Goal: Task Accomplishment & Management: Use online tool/utility

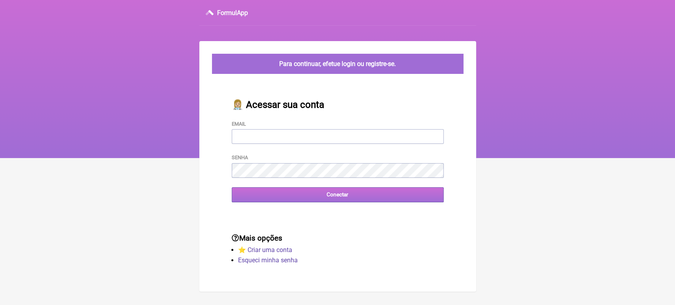
type input "[EMAIL_ADDRESS][DOMAIN_NAME]"
click at [297, 193] on input "Conectar" at bounding box center [338, 195] width 212 height 15
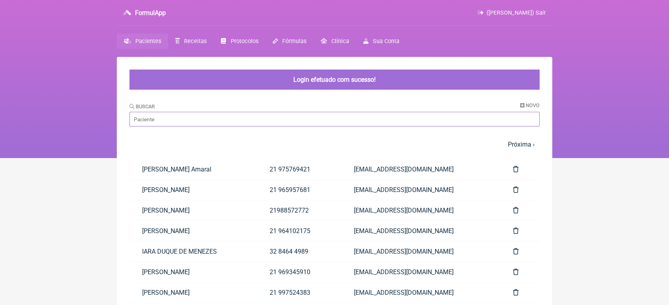
click at [220, 118] on input "Buscar" at bounding box center [334, 119] width 410 height 15
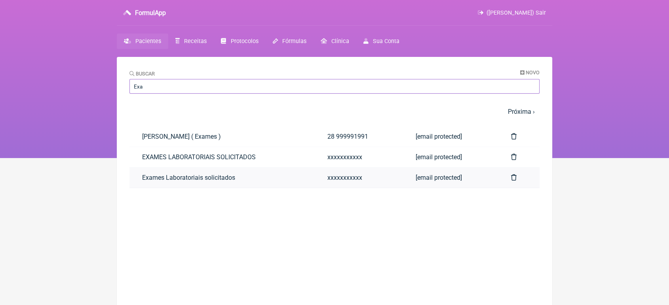
type input "Exa"
click at [146, 178] on link "Exames Laboratoriais solicitados" at bounding box center [221, 178] width 185 height 20
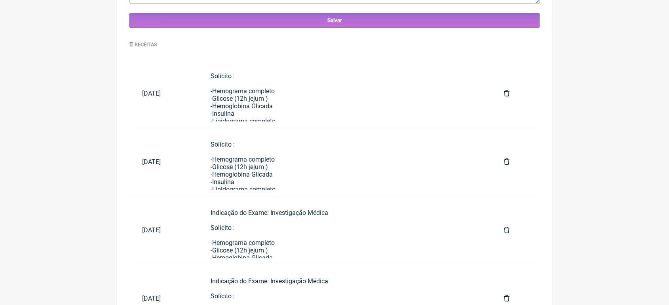
scroll to position [367, 0]
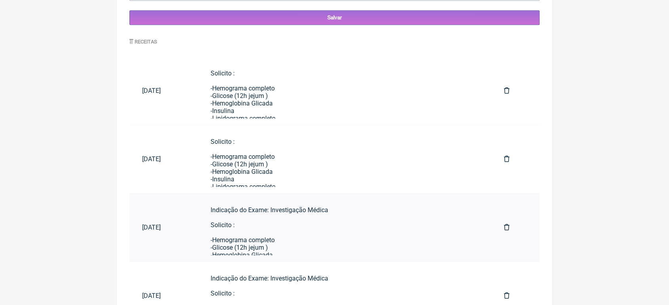
click at [339, 262] on td "Indicação do Exame: Investigação Médica Solicito : -Hemograma completo -Glicose…" at bounding box center [344, 227] width 293 height 68
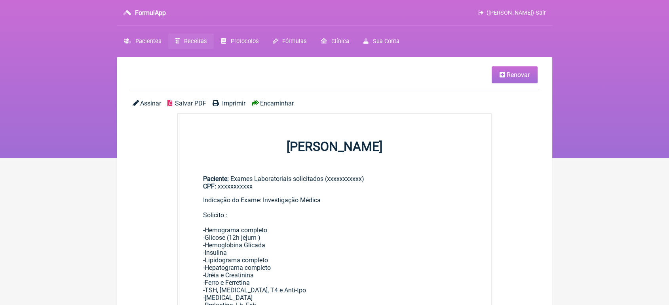
click at [519, 70] on link "Renovar" at bounding box center [514, 74] width 46 height 17
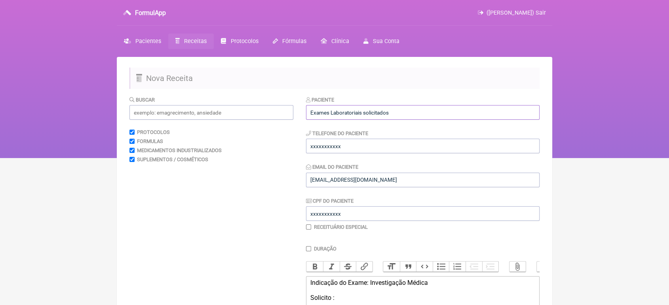
click at [422, 107] on input "Exames Laboratoriais solicitados" at bounding box center [422, 112] width 233 height 15
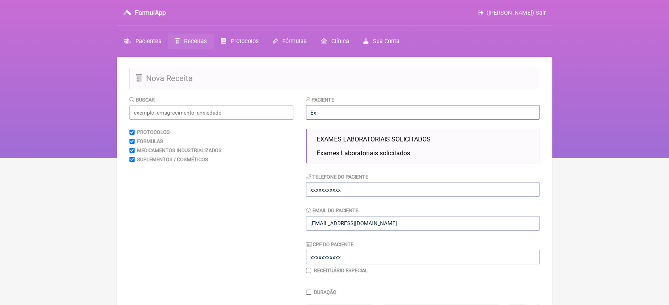
type input "E"
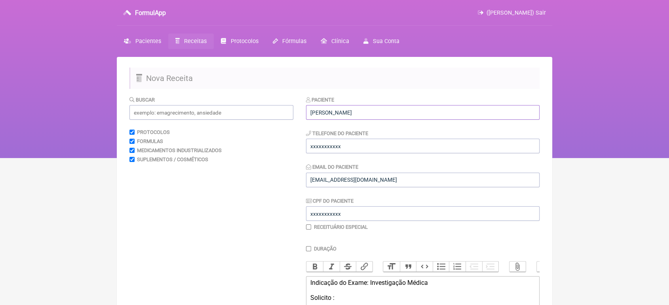
type input "[PERSON_NAME]"
click at [375, 149] on input "xxxxxxxxxxx" at bounding box center [422, 146] width 233 height 15
type input "x"
drag, startPoint x: 375, startPoint y: 149, endPoint x: 671, endPoint y: 56, distance: 309.8
click at [668, 56] on html "FormulApp (VINICIUS VIEIRA PASCHOAL) Sair Pacientes Receitas Protocolos Fórmula…" at bounding box center [334, 79] width 669 height 158
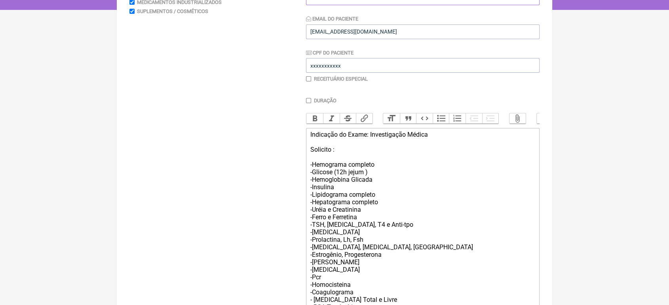
scroll to position [282, 0]
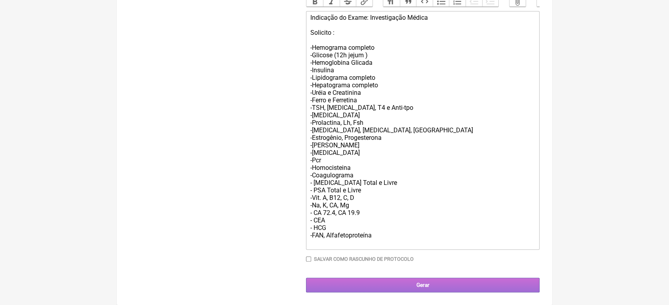
click at [435, 284] on input "Gerar" at bounding box center [422, 285] width 233 height 15
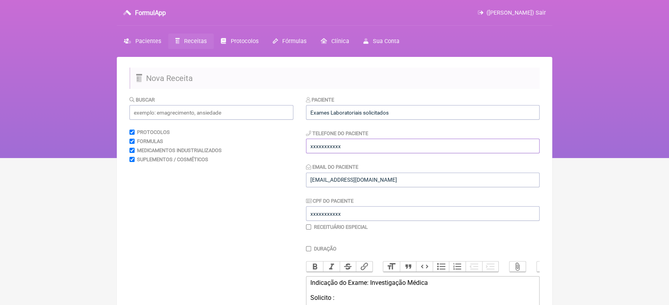
click at [378, 145] on input "xxxxxxxxxxx" at bounding box center [422, 146] width 233 height 15
type input "x"
type input "21979281338"
click at [427, 117] on input "Exames Laboratoriais solicitados" at bounding box center [422, 112] width 233 height 15
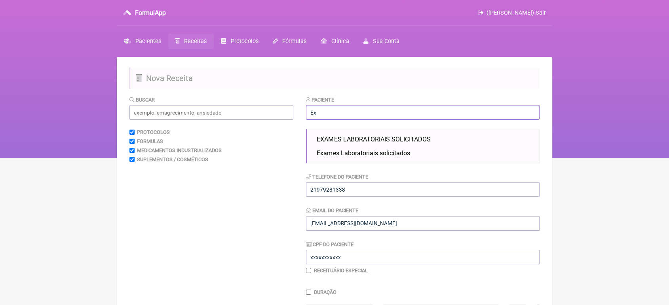
type input "E"
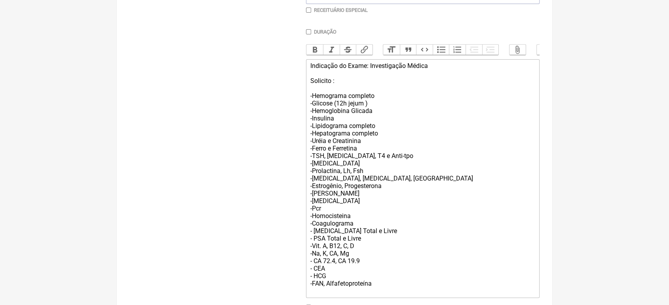
scroll to position [311, 0]
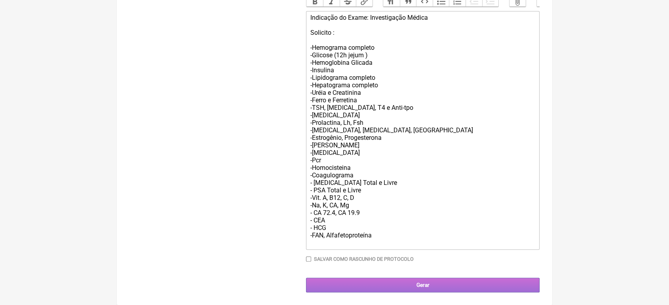
type input "Carlos Eduardo Vieira"
click at [448, 284] on input "Gerar" at bounding box center [422, 285] width 233 height 15
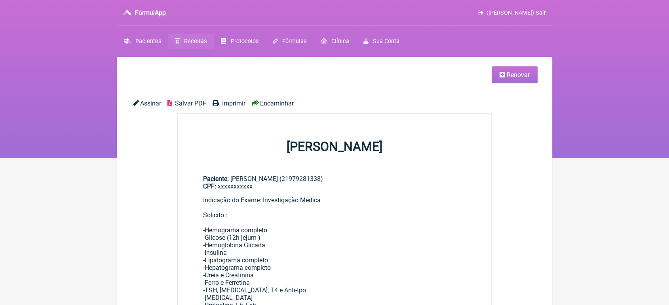
click at [512, 80] on link "Renovar" at bounding box center [514, 74] width 46 height 17
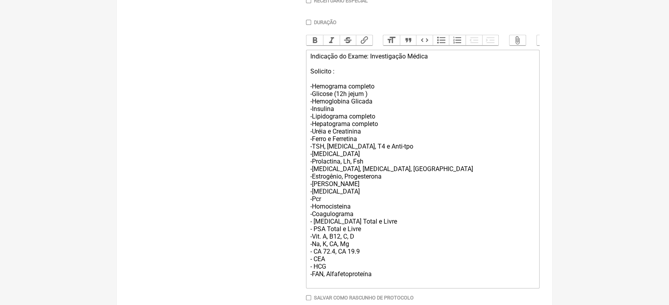
scroll to position [282, 0]
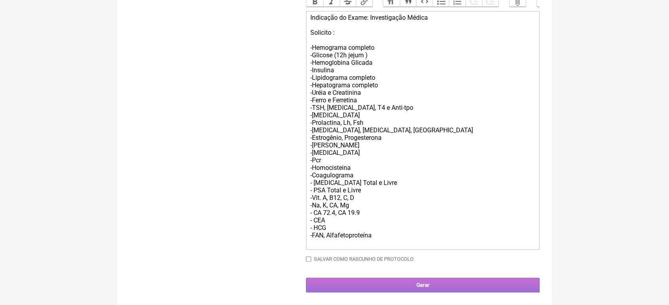
click at [501, 282] on input "Gerar" at bounding box center [422, 285] width 233 height 15
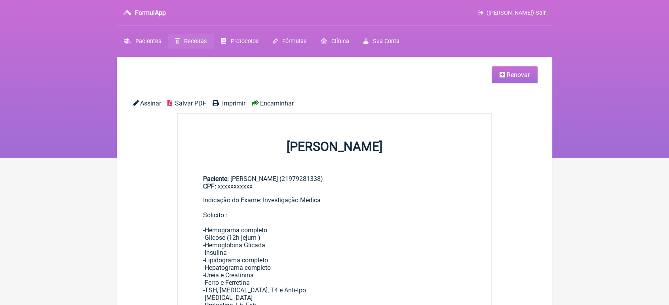
click at [223, 107] on span "Imprimir" at bounding box center [233, 104] width 23 height 8
click at [276, 102] on span "Encaminhar" at bounding box center [277, 104] width 34 height 8
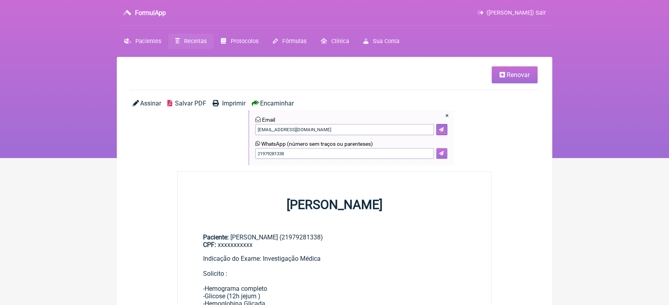
click at [443, 154] on icon at bounding box center [441, 153] width 5 height 5
